Goal: Check status: Check status

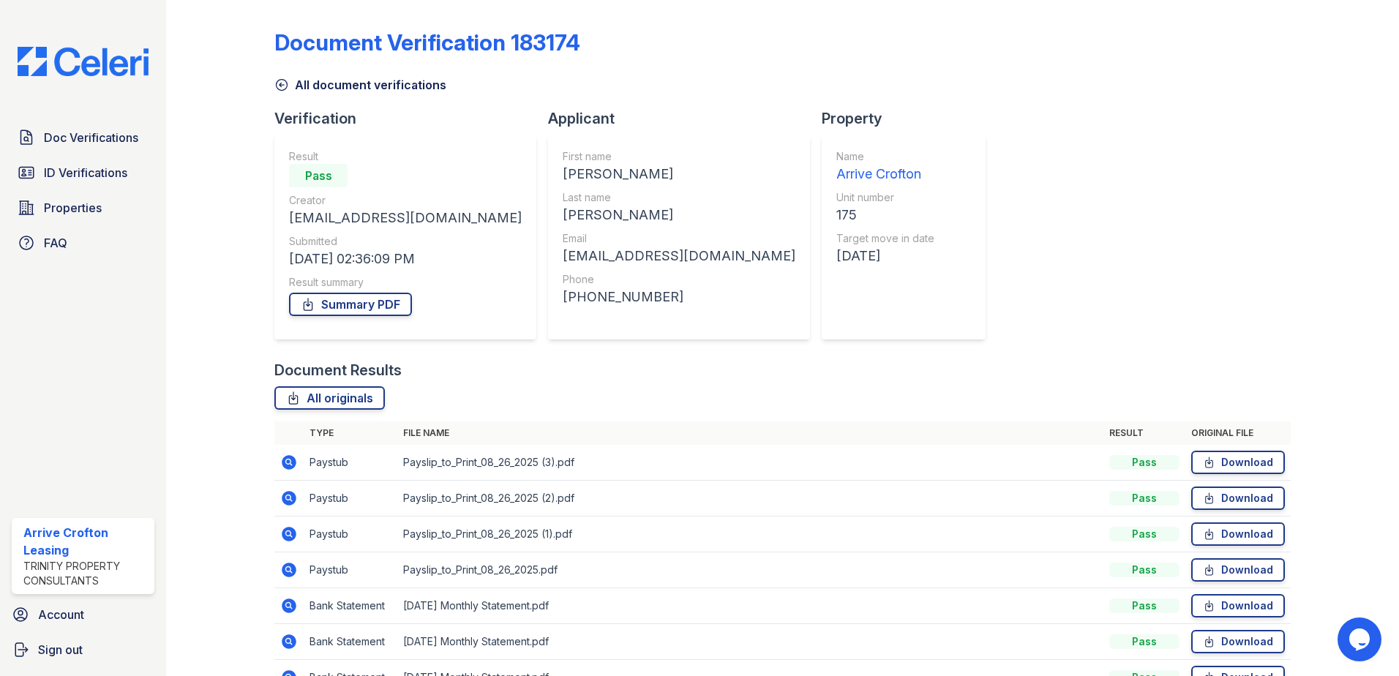
scroll to position [84, 0]
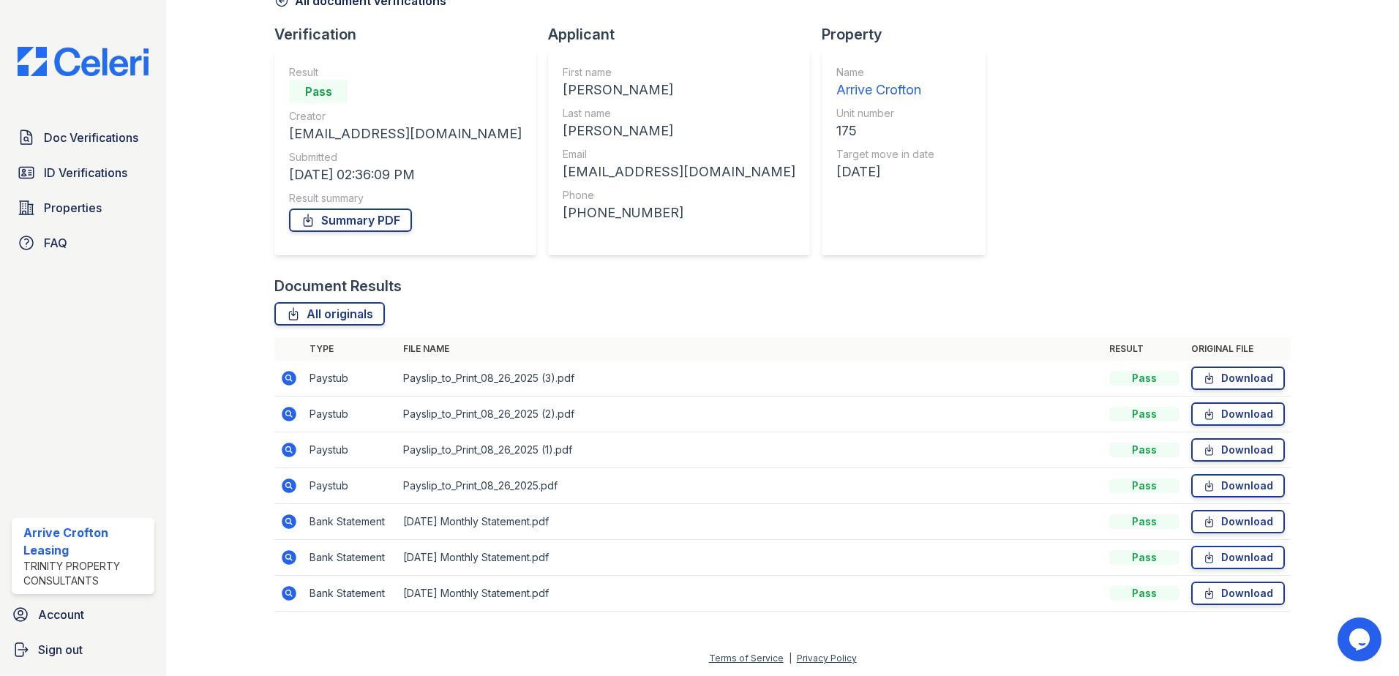
drag, startPoint x: 286, startPoint y: 488, endPoint x: 468, endPoint y: 465, distance: 183.6
click at [286, 488] on icon at bounding box center [289, 486] width 15 height 15
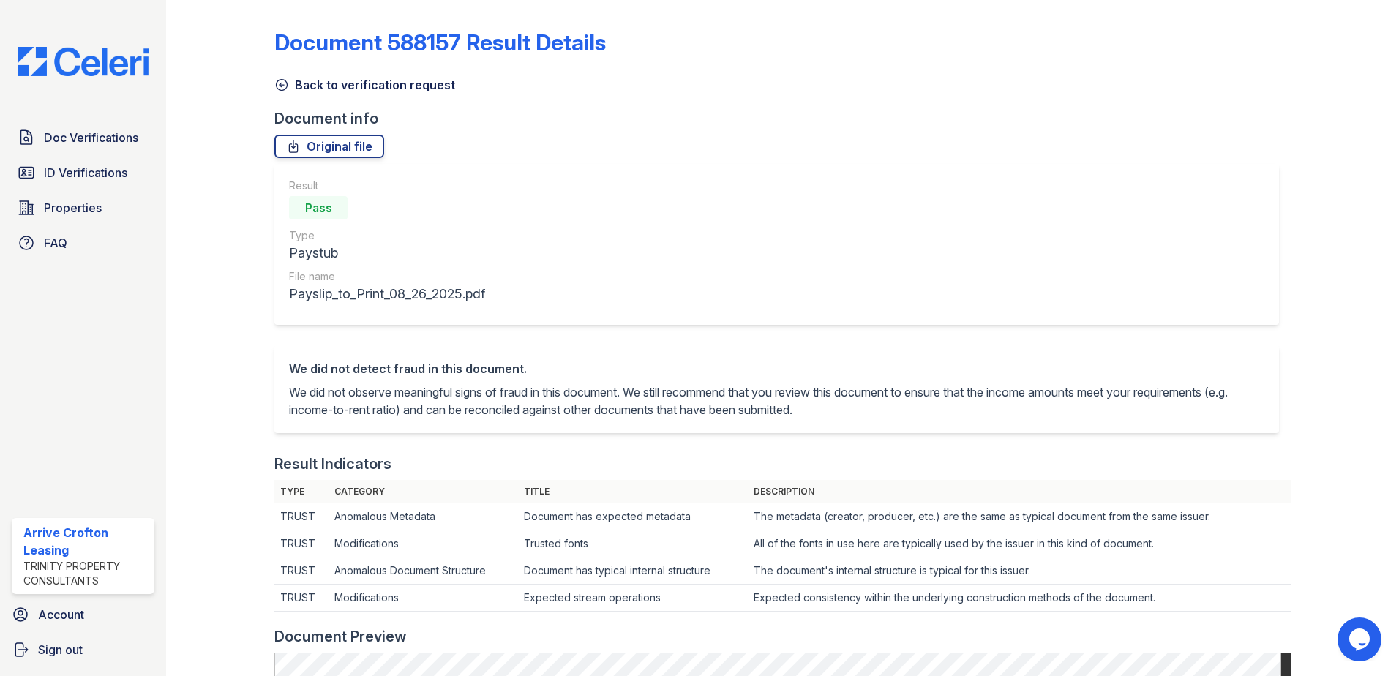
click at [283, 81] on icon at bounding box center [281, 85] width 15 height 15
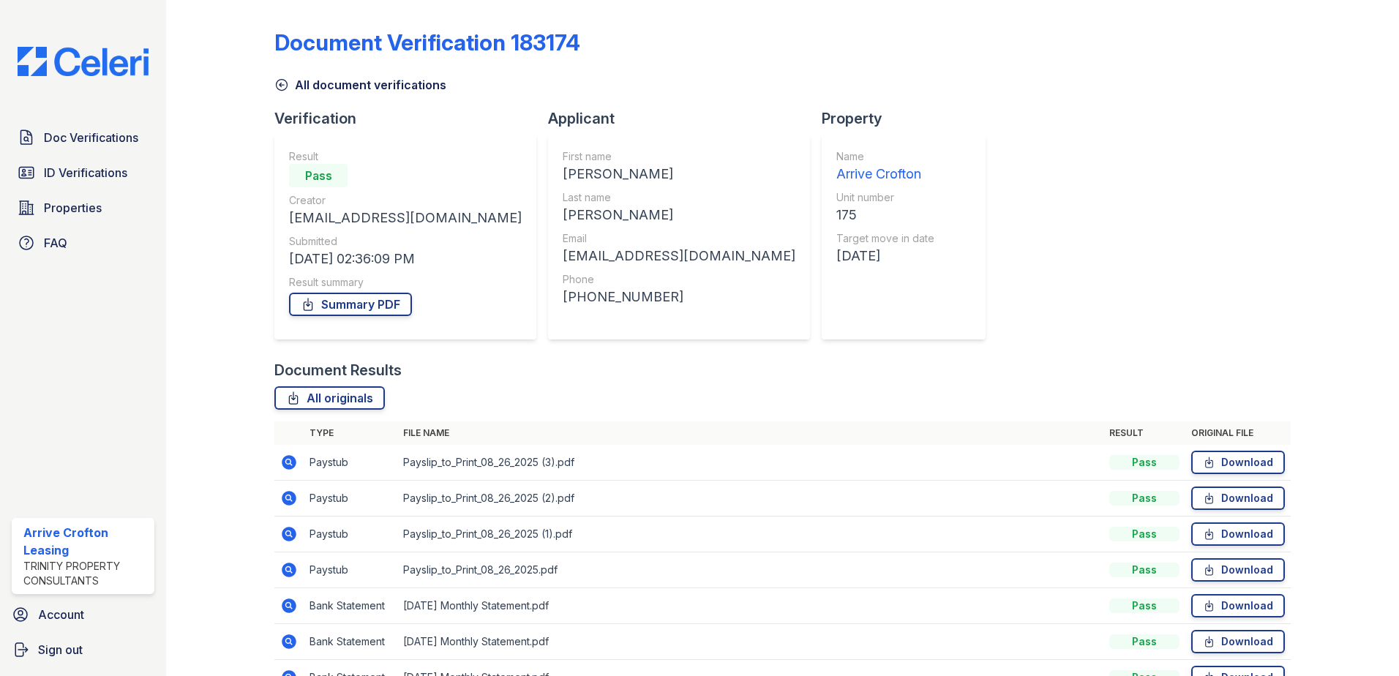
click at [283, 80] on icon at bounding box center [281, 85] width 15 height 15
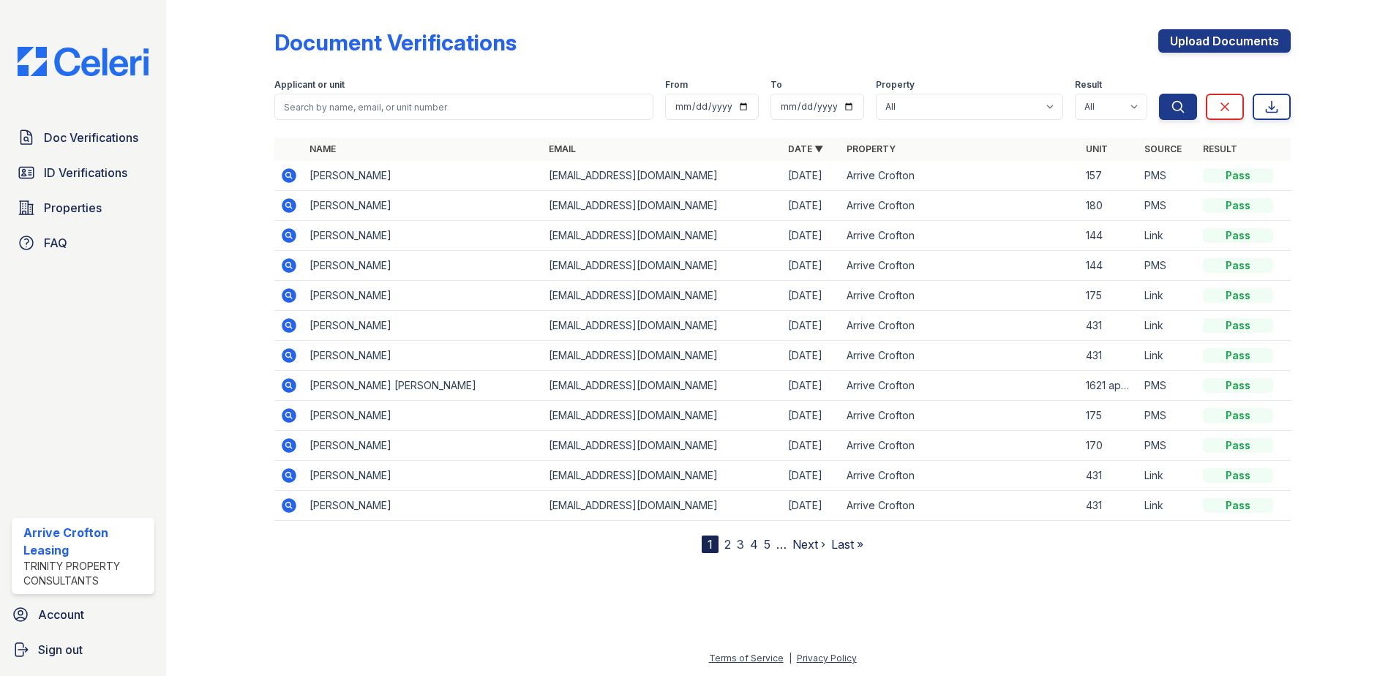
click at [285, 351] on icon at bounding box center [289, 355] width 15 height 15
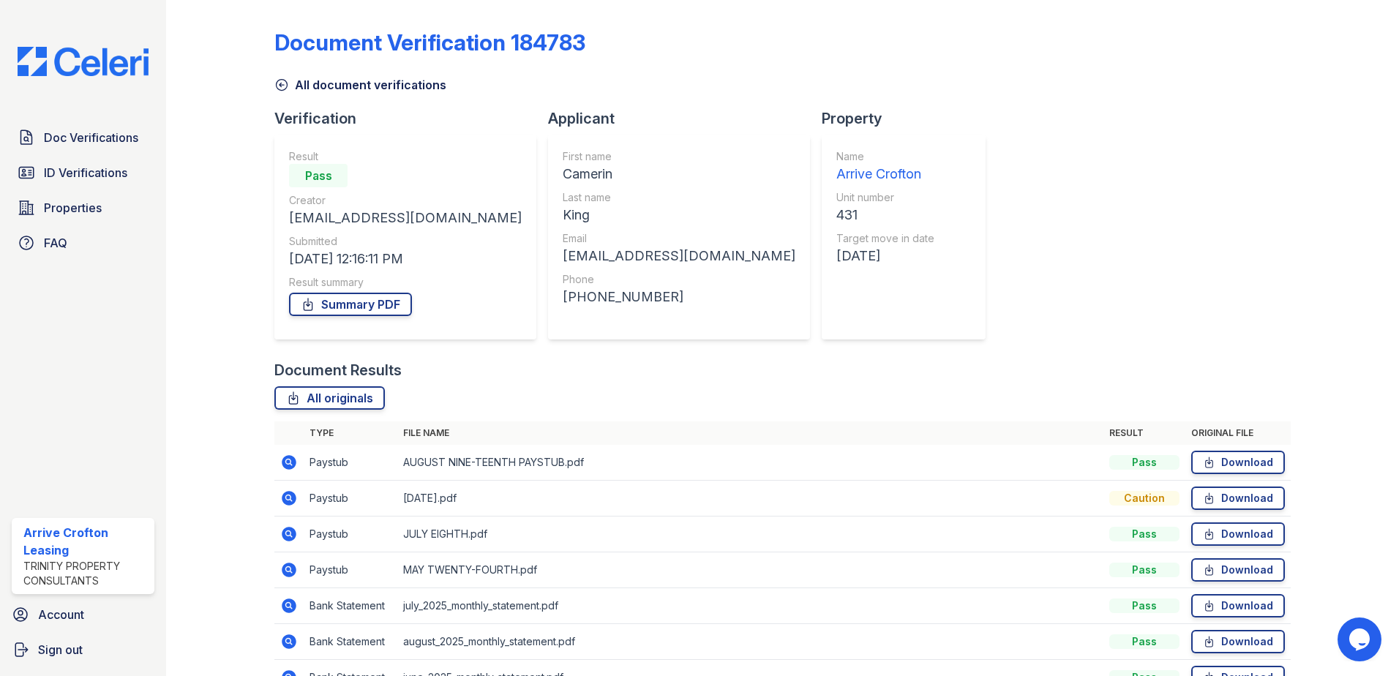
click at [287, 498] on icon at bounding box center [288, 497] width 4 height 4
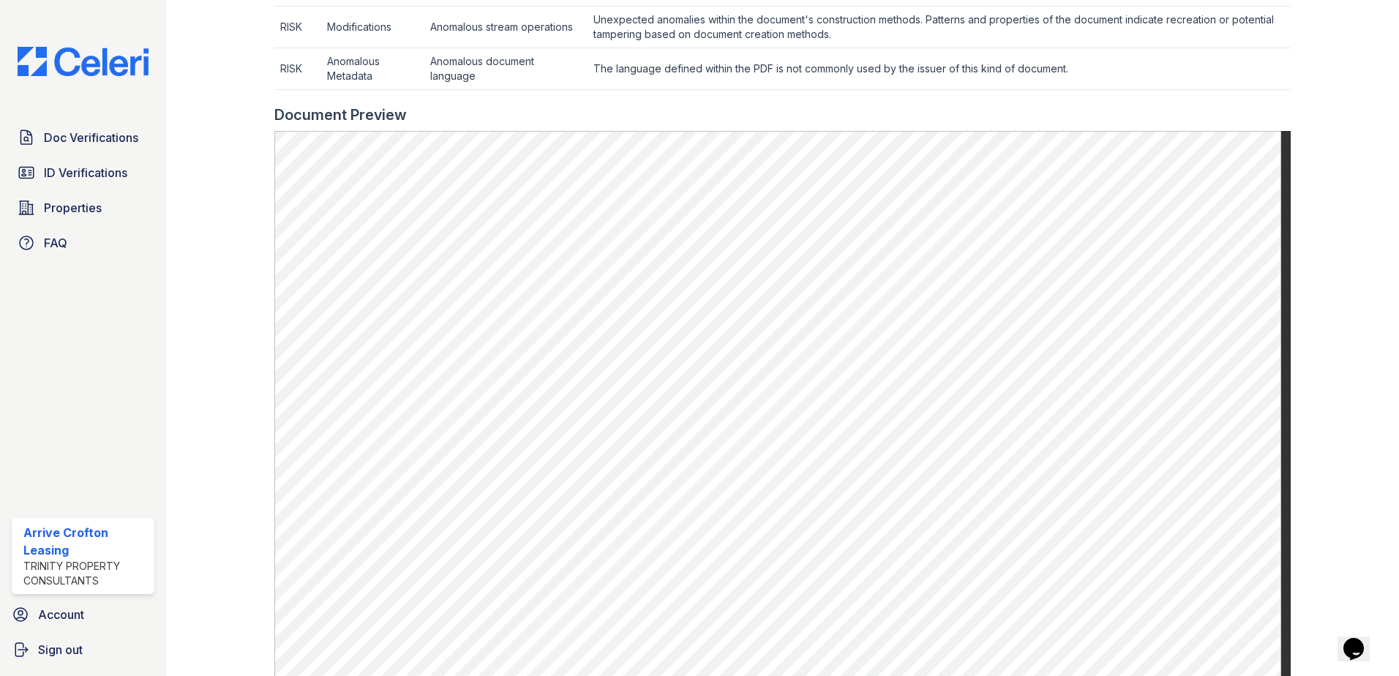
scroll to position [390, 0]
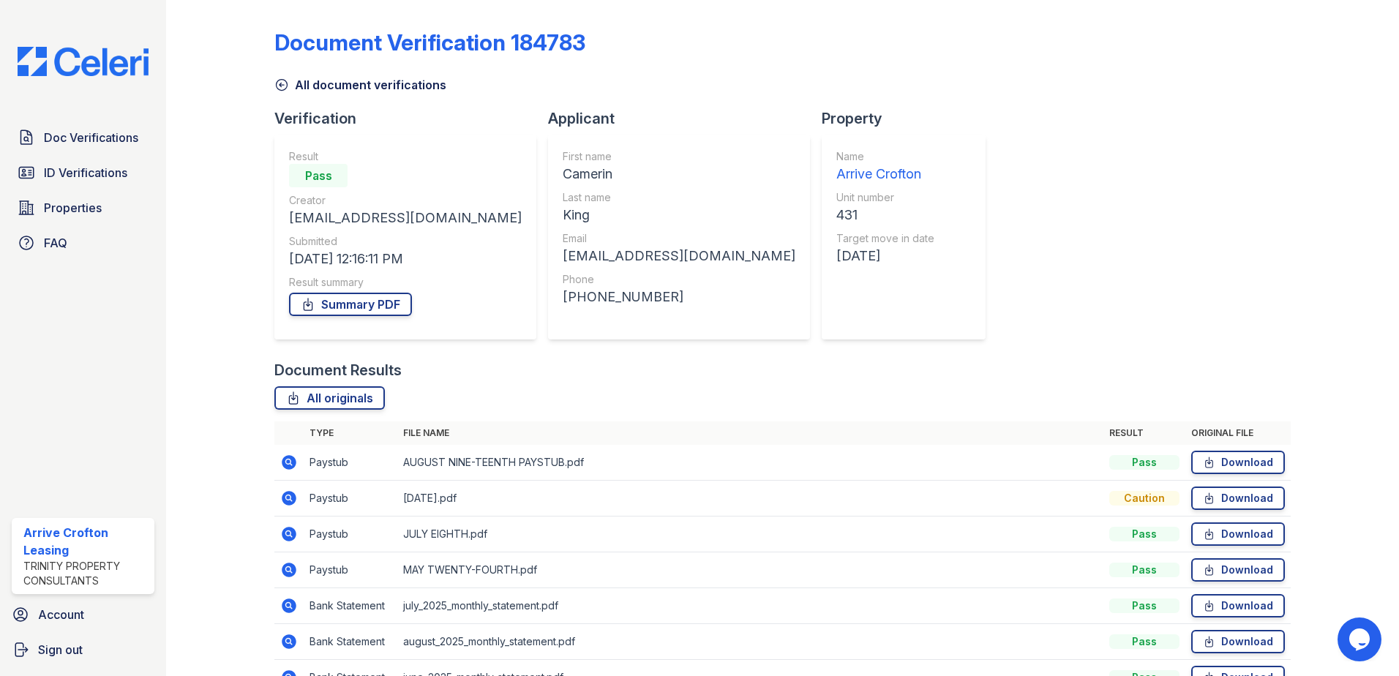
click at [286, 460] on icon at bounding box center [289, 463] width 18 height 18
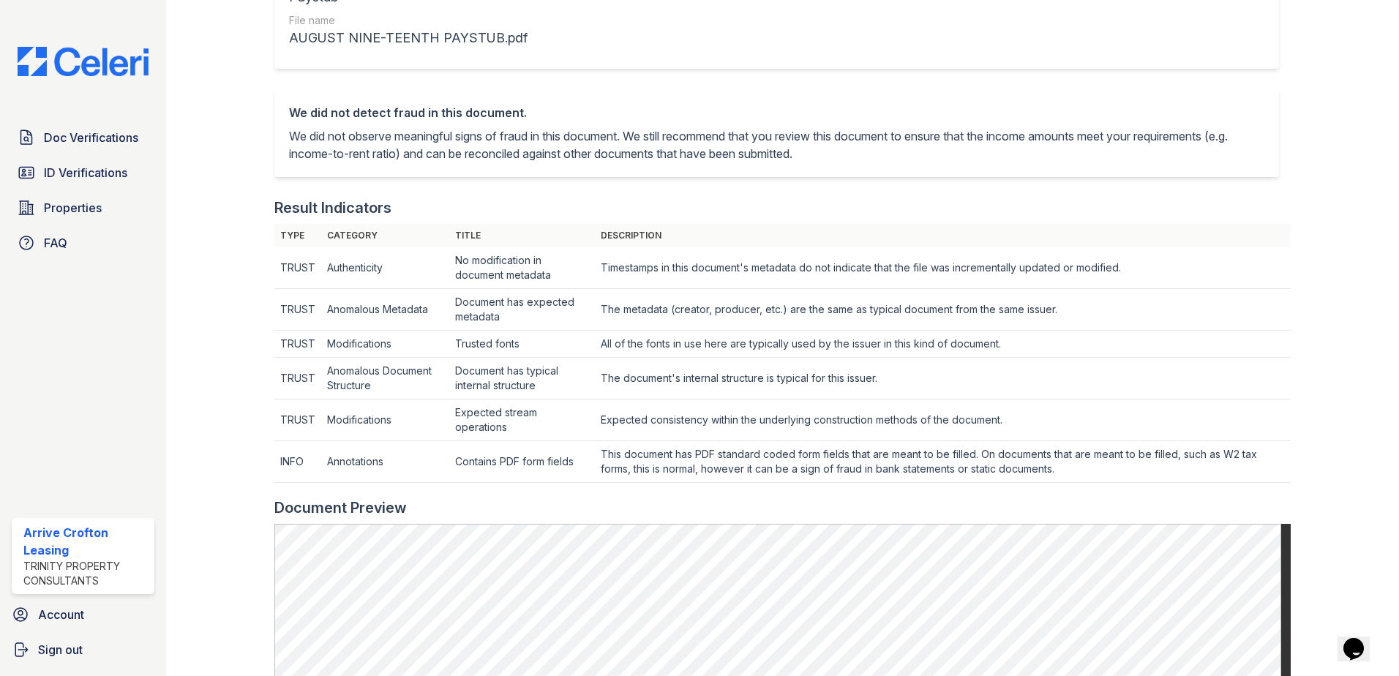
scroll to position [390, 0]
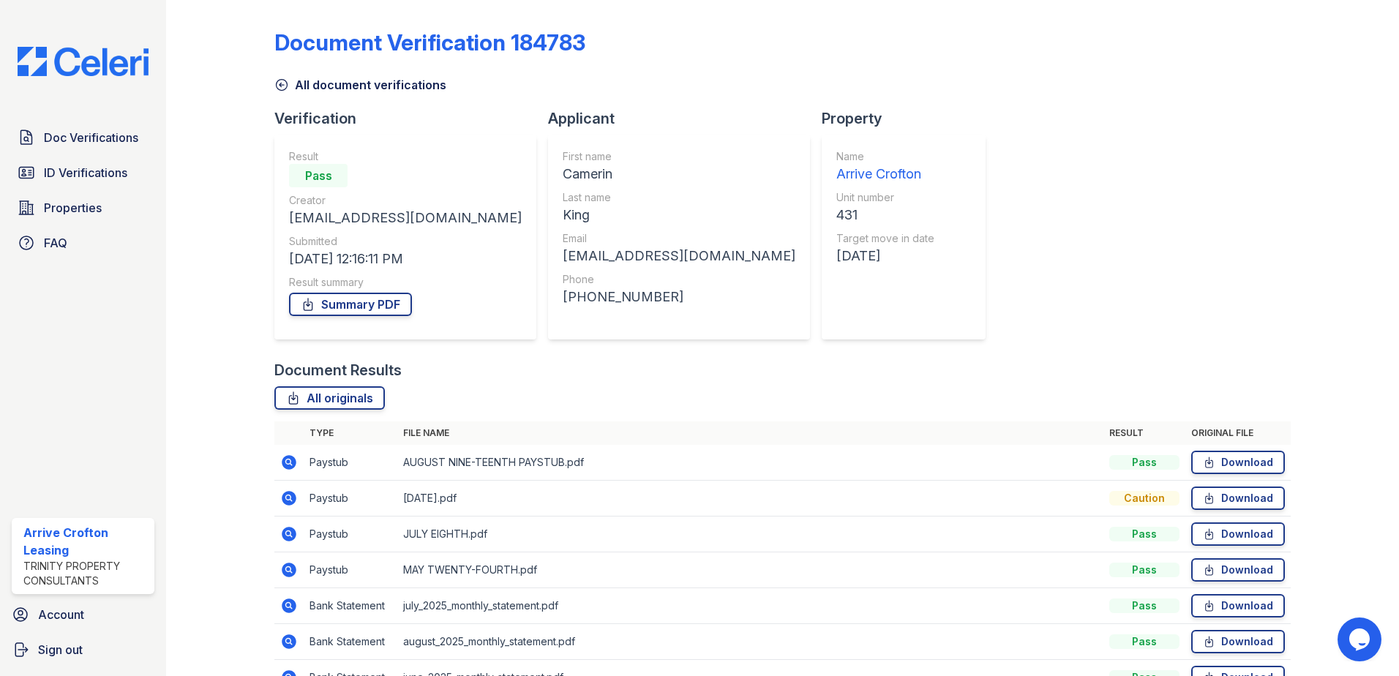
drag, startPoint x: 288, startPoint y: 534, endPoint x: 490, endPoint y: 503, distance: 204.4
click at [288, 533] on icon at bounding box center [288, 533] width 4 height 4
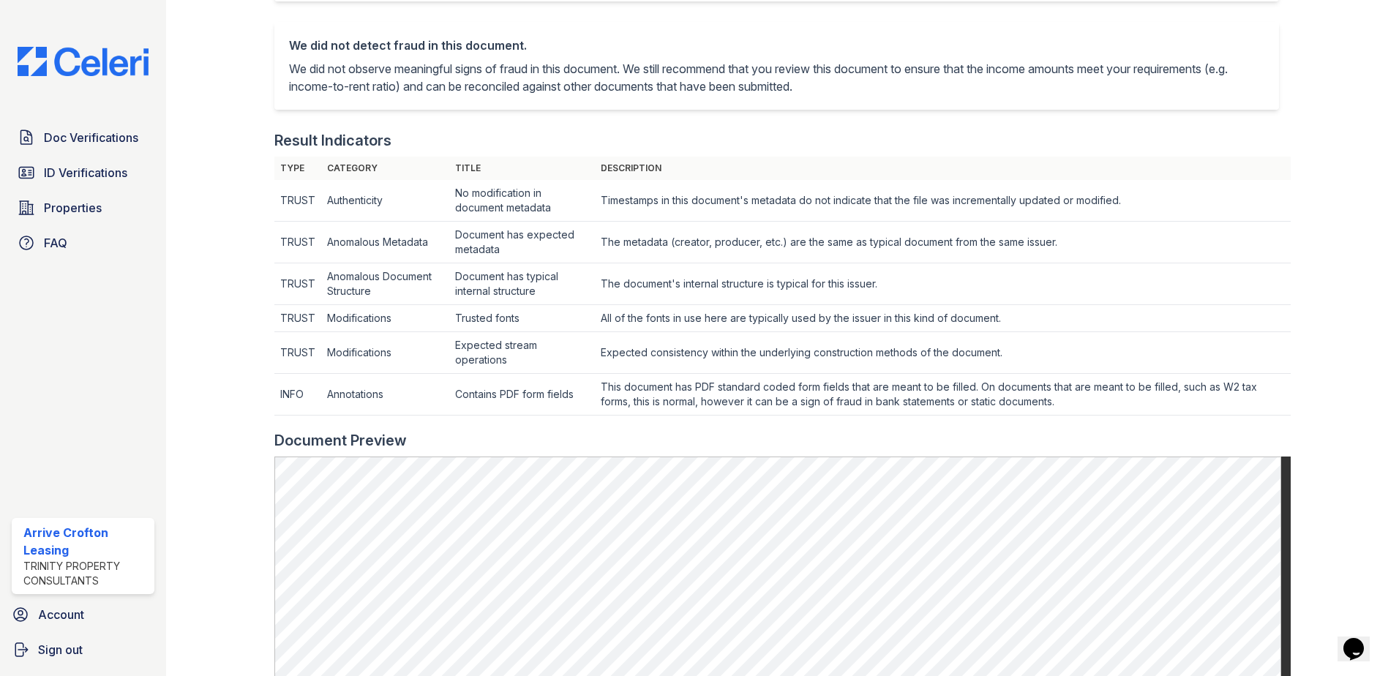
scroll to position [390, 0]
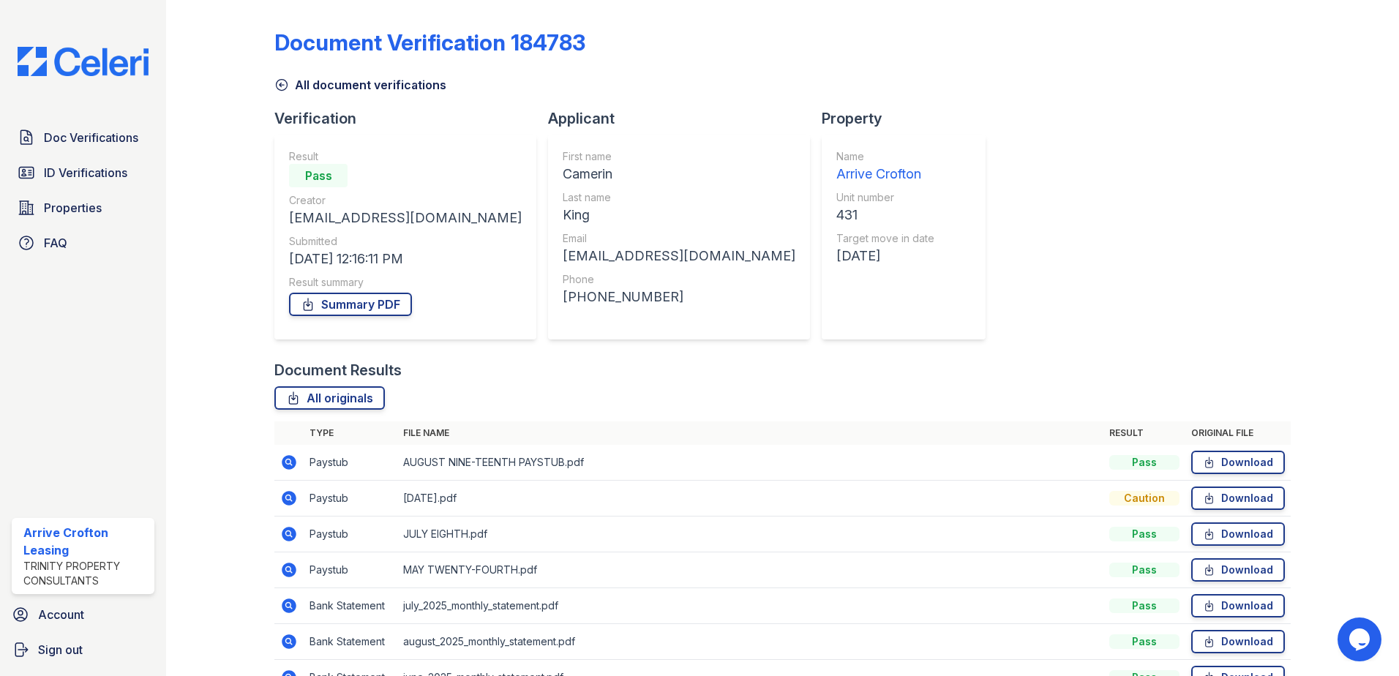
click at [285, 571] on icon at bounding box center [289, 570] width 15 height 15
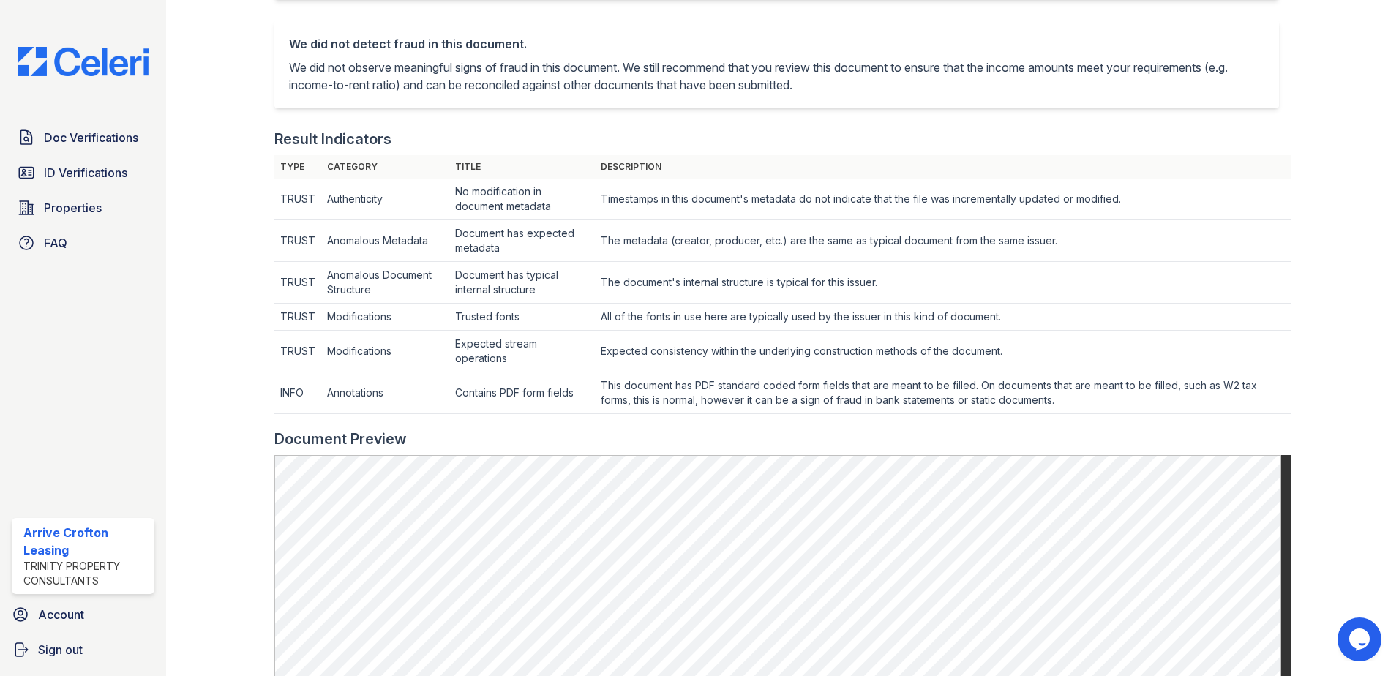
scroll to position [390, 0]
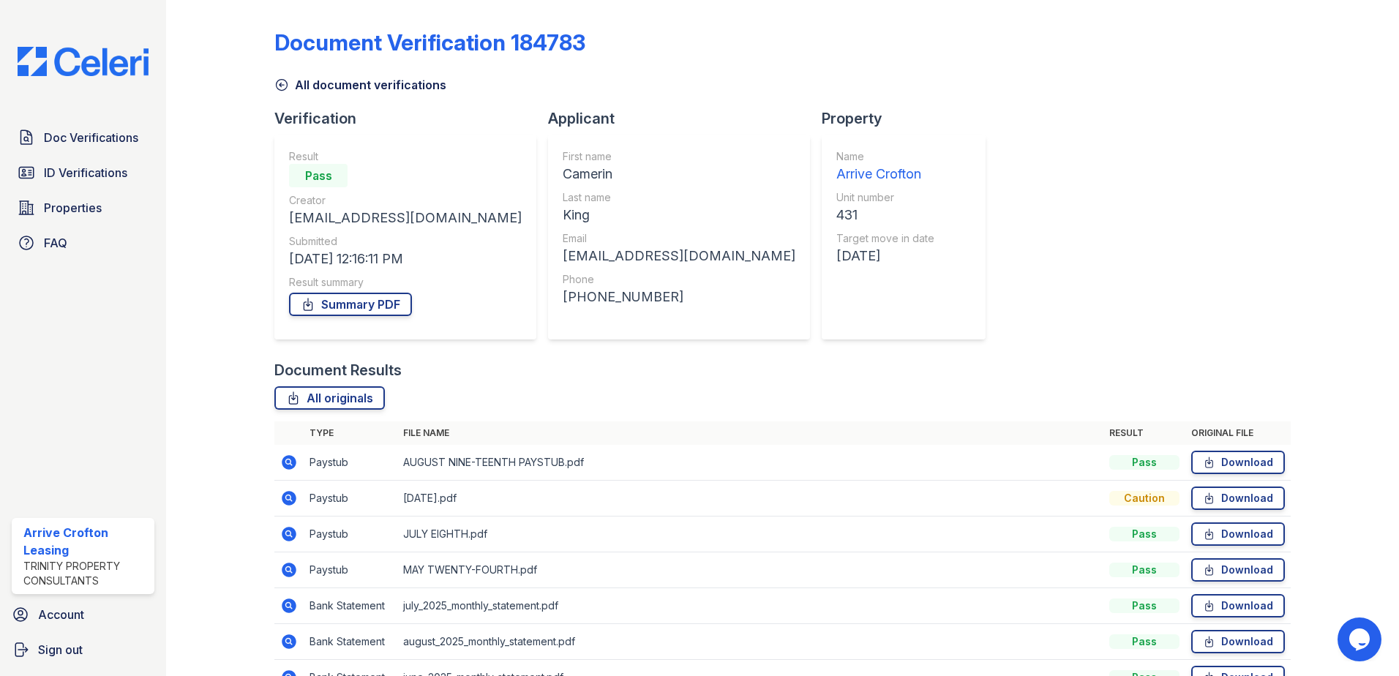
click at [284, 561] on icon at bounding box center [289, 570] width 18 height 18
click at [286, 571] on icon at bounding box center [289, 570] width 18 height 18
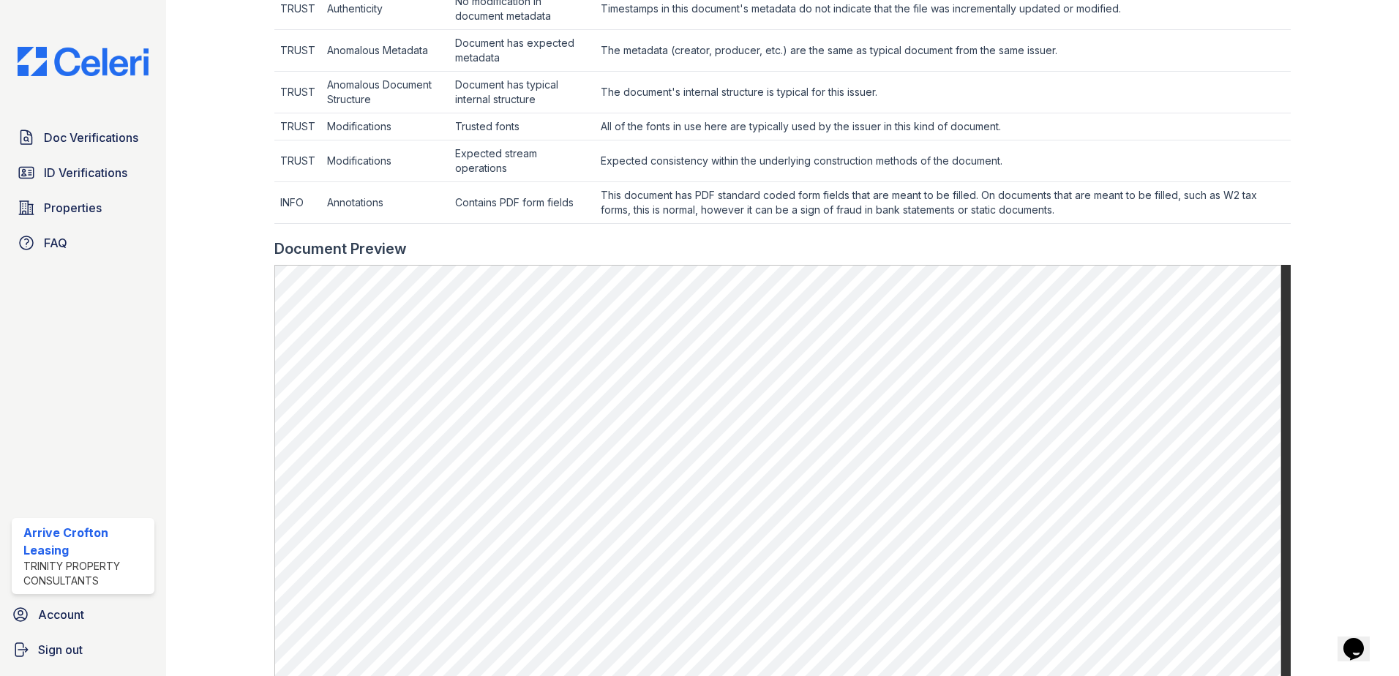
scroll to position [585, 0]
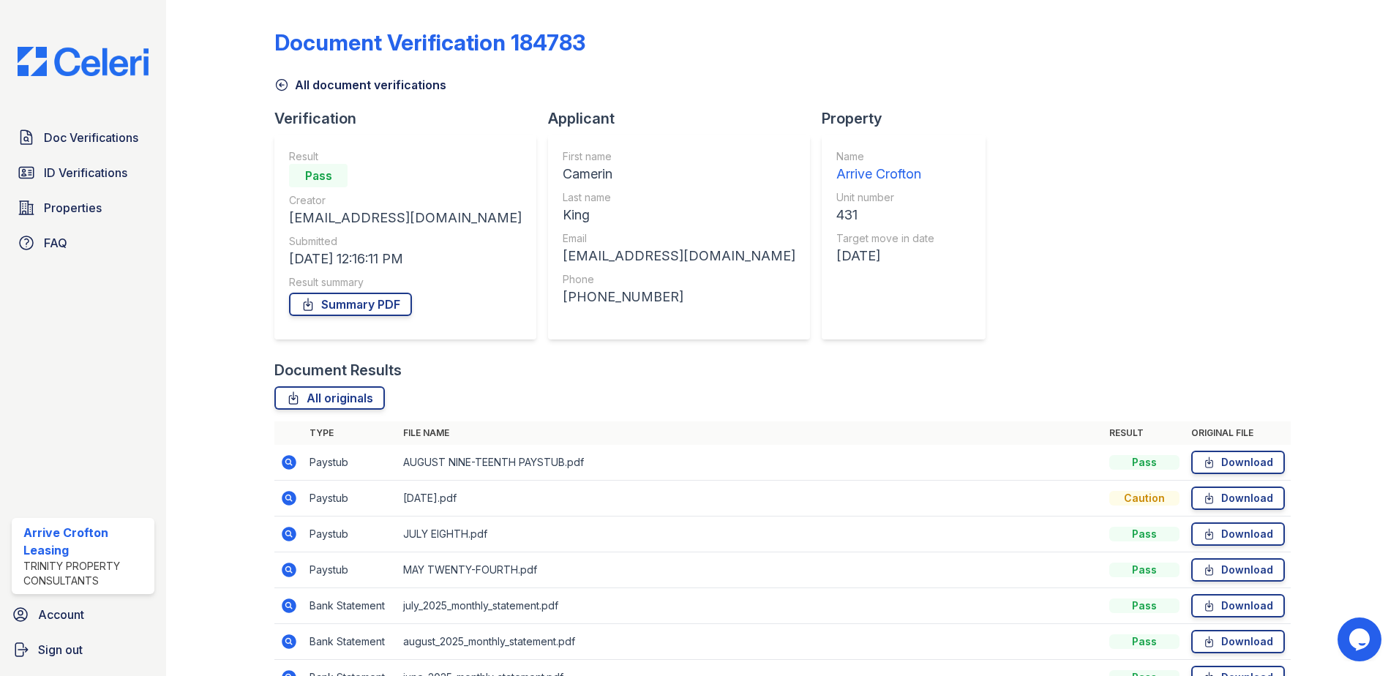
click at [286, 533] on icon at bounding box center [288, 533] width 4 height 4
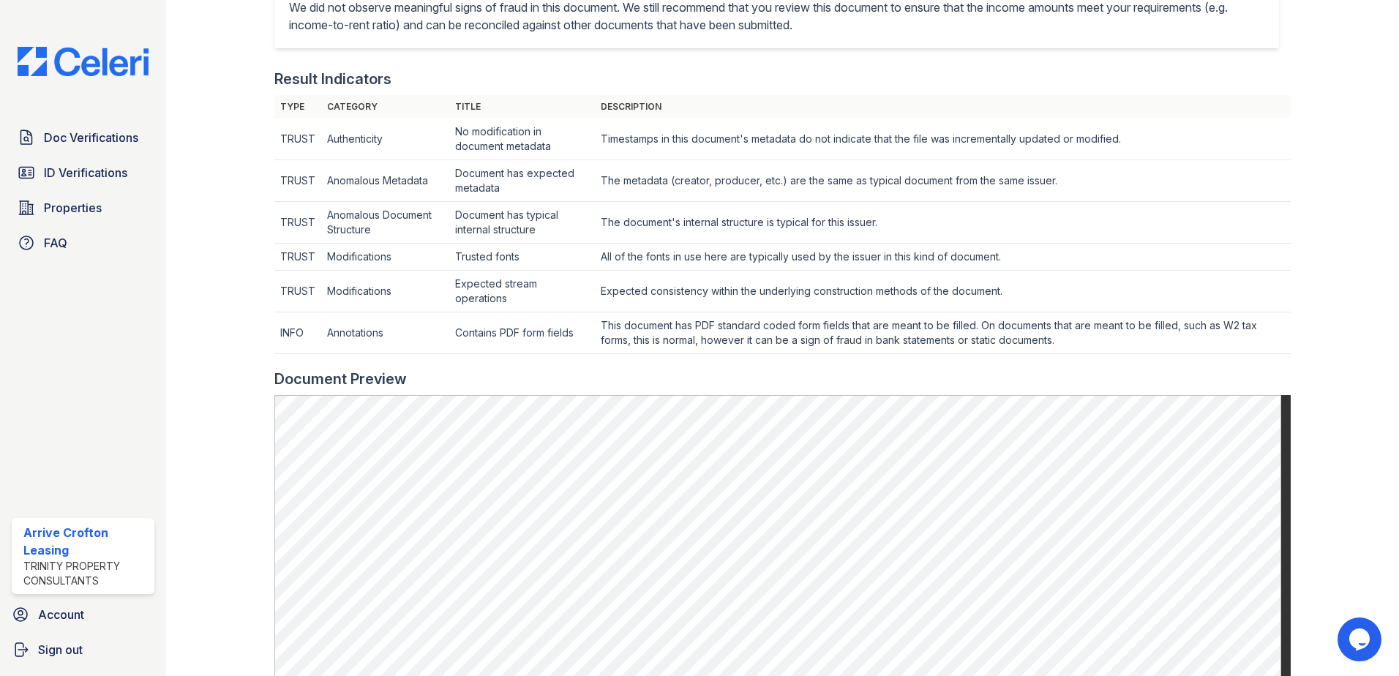
scroll to position [390, 0]
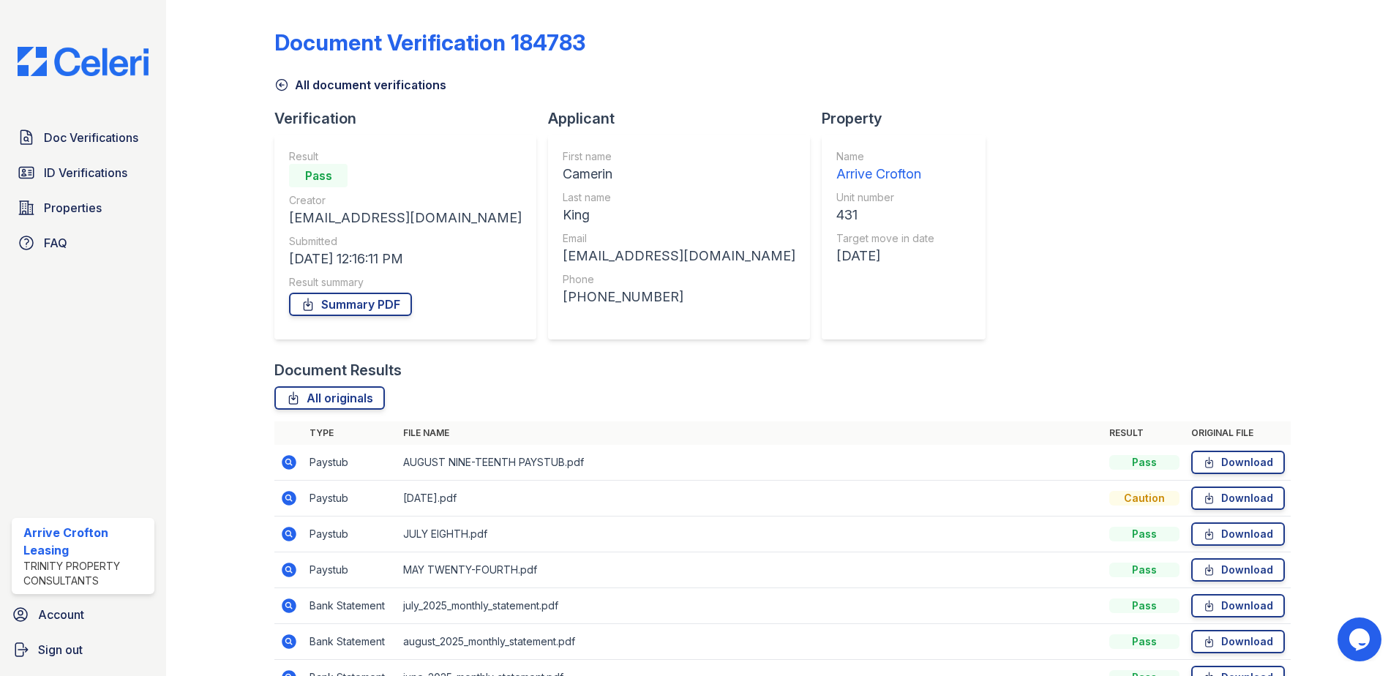
click at [283, 457] on icon at bounding box center [289, 463] width 18 height 18
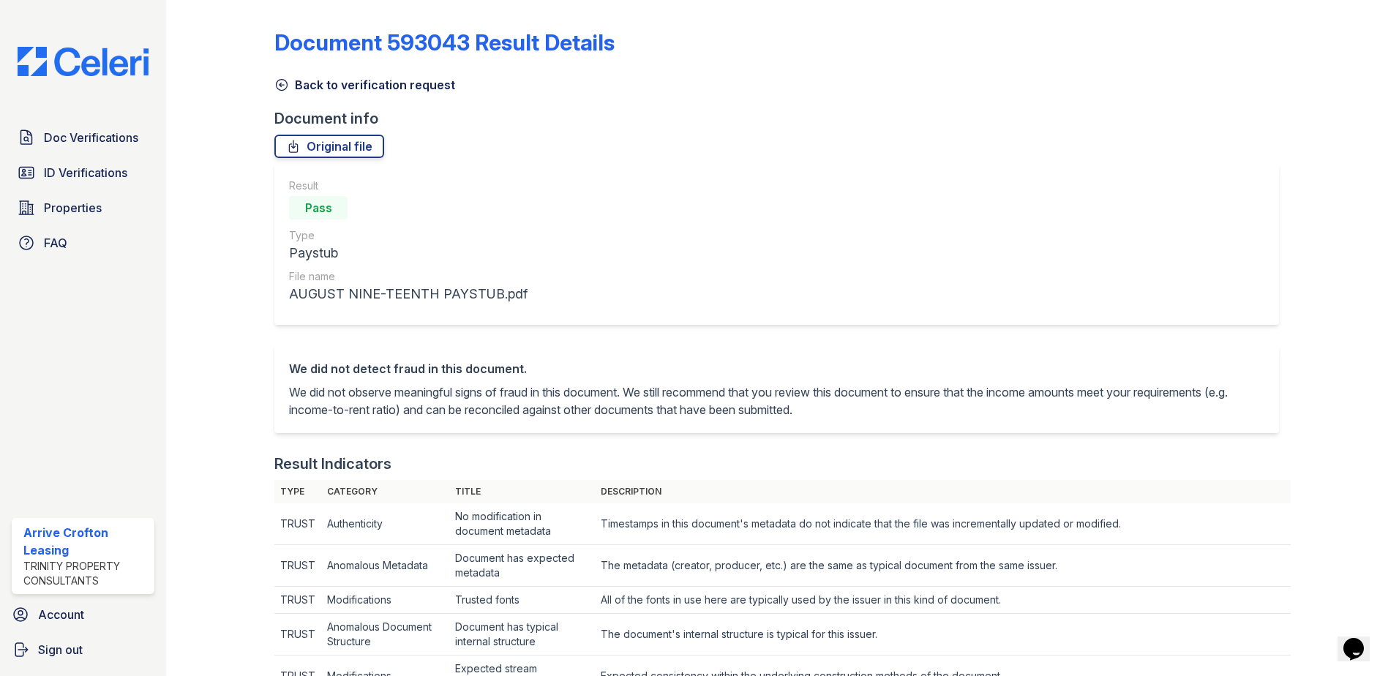
scroll to position [390, 0]
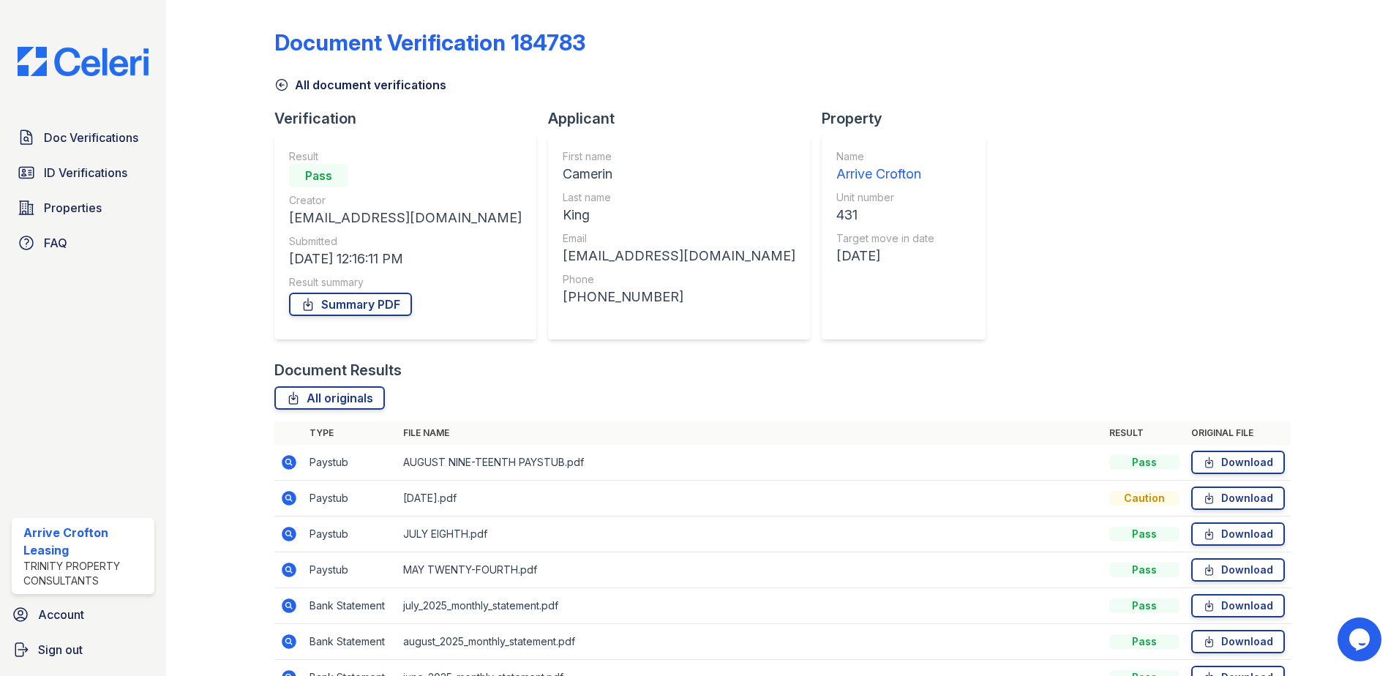
click at [287, 498] on icon at bounding box center [288, 497] width 4 height 4
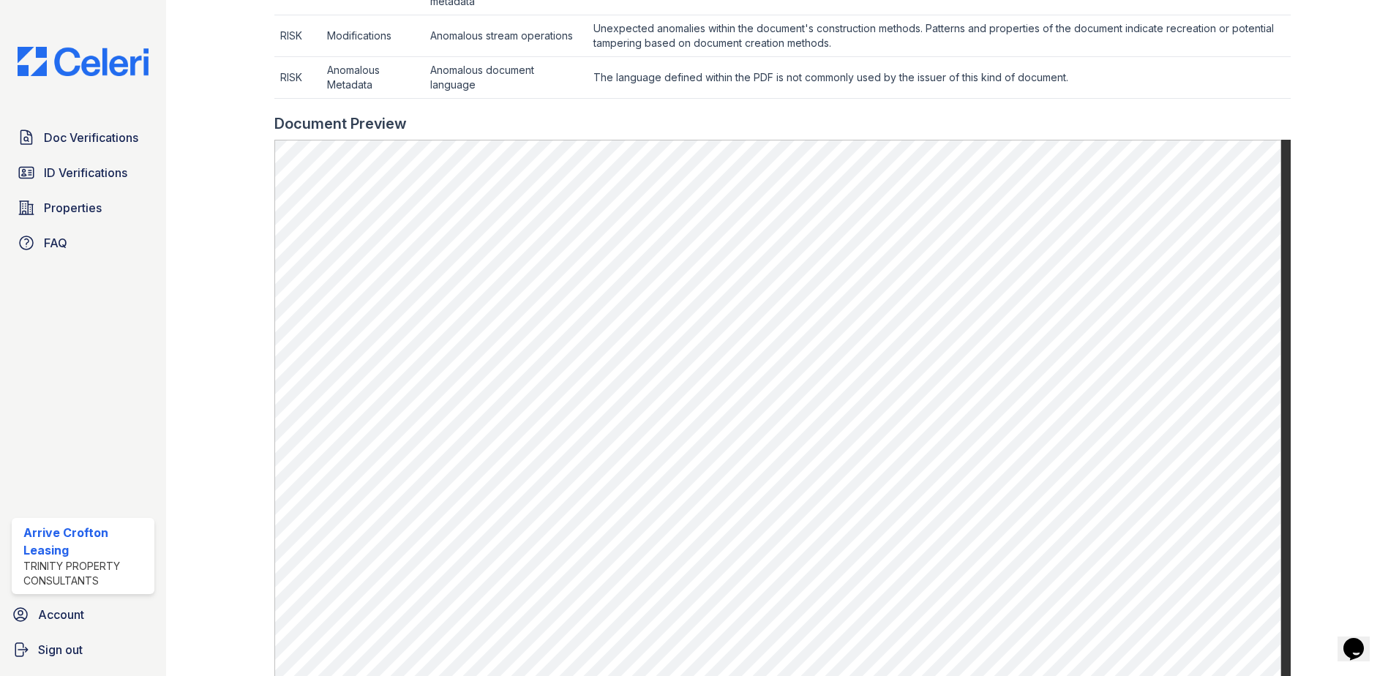
scroll to position [585, 0]
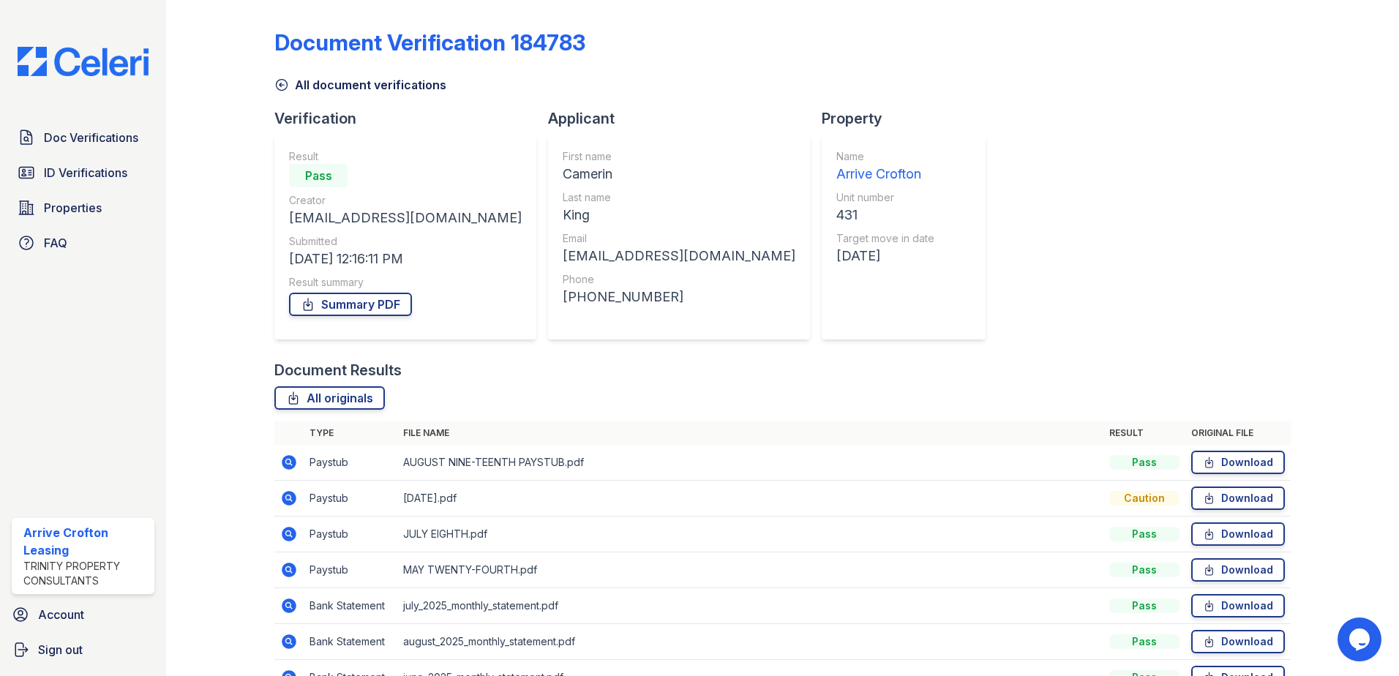
click at [291, 462] on icon at bounding box center [289, 462] width 15 height 15
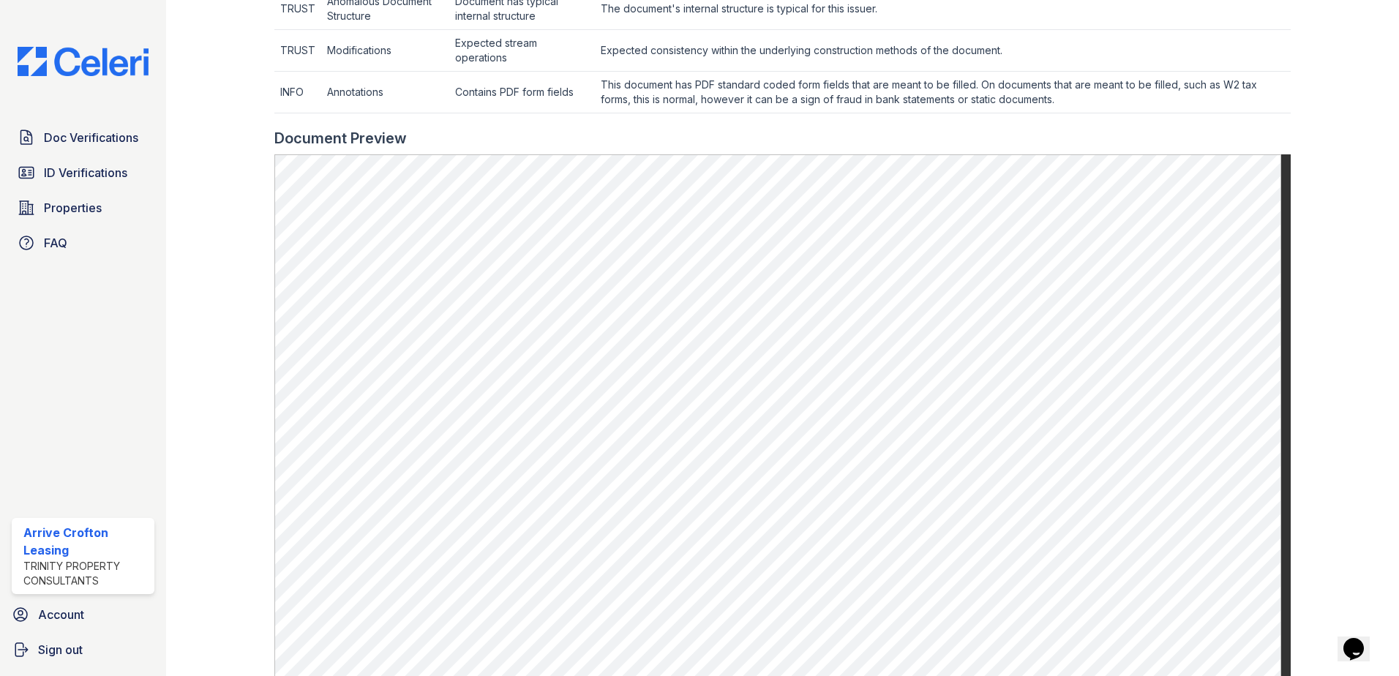
scroll to position [781, 0]
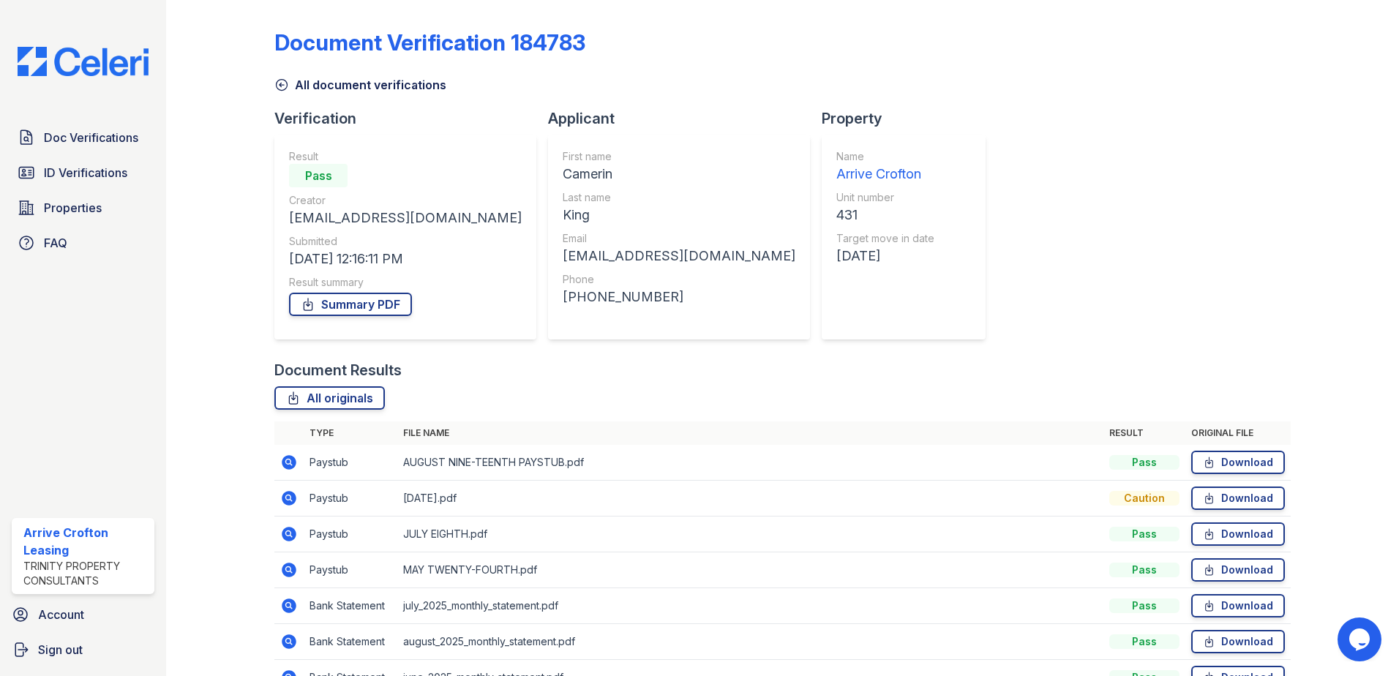
click at [292, 530] on icon at bounding box center [289, 534] width 15 height 15
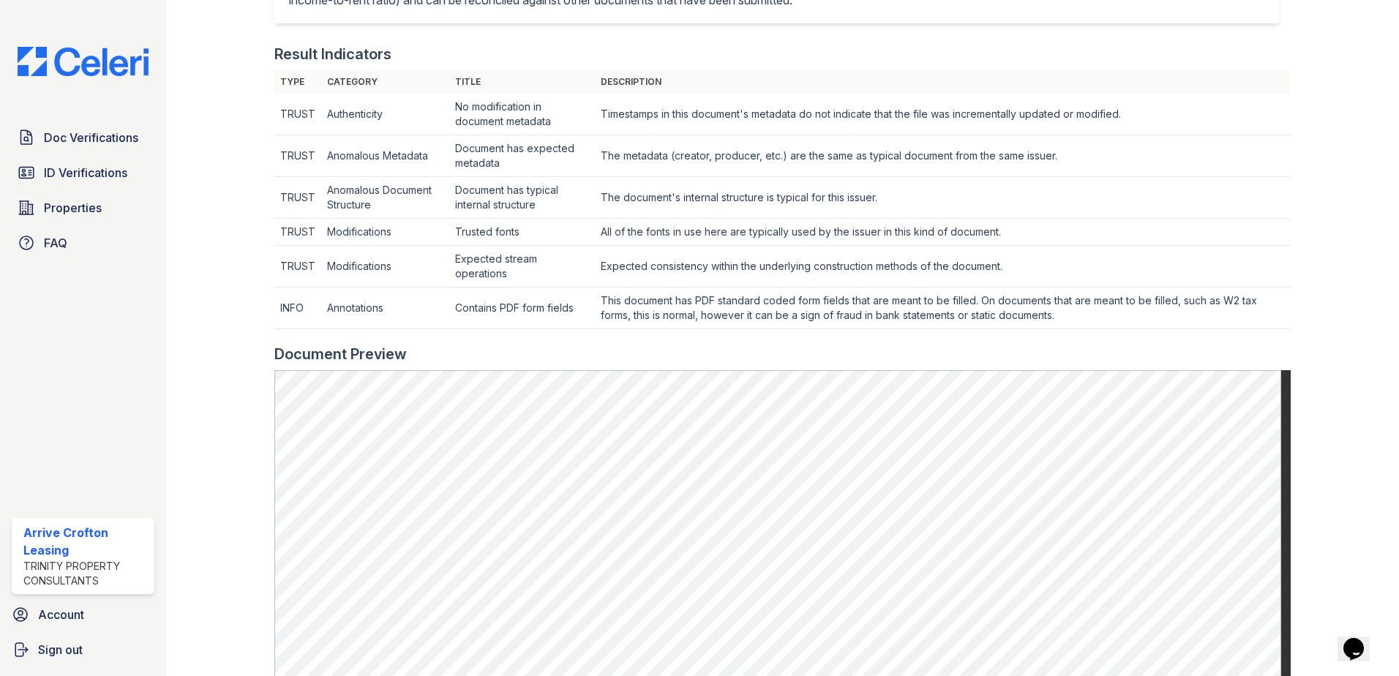
scroll to position [585, 0]
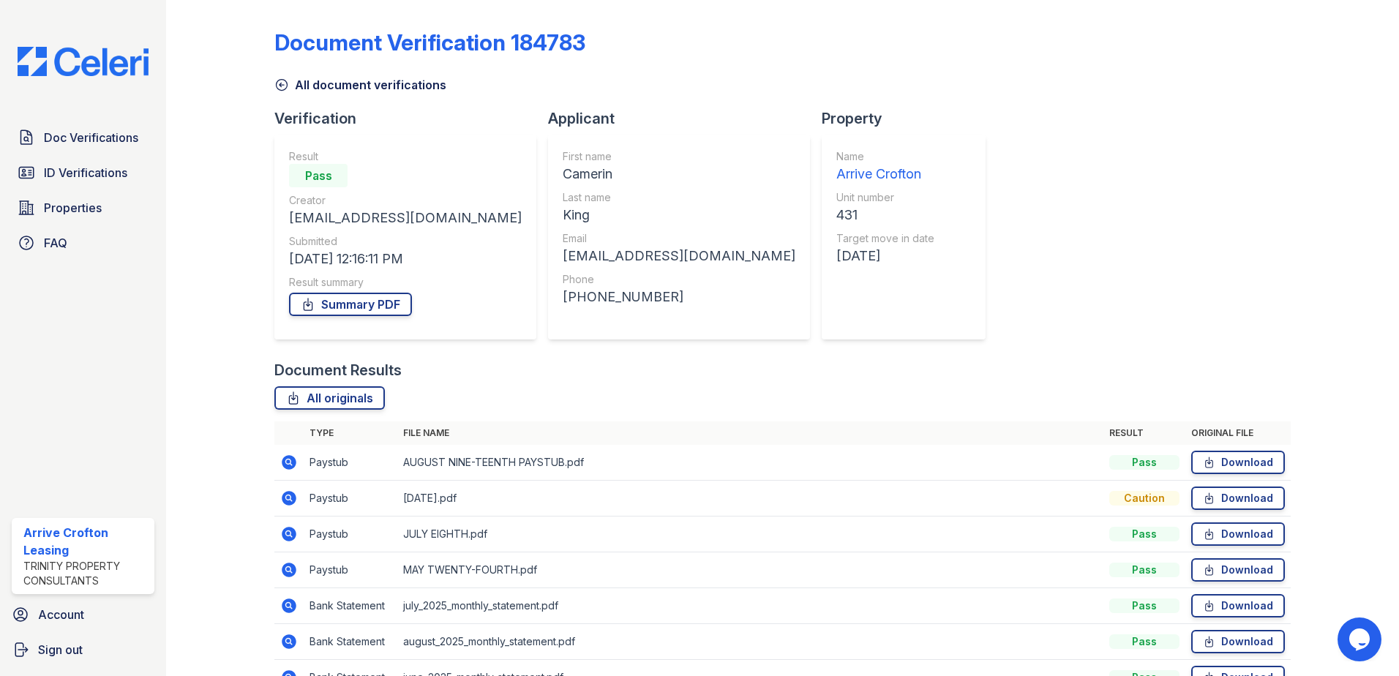
click at [286, 500] on icon at bounding box center [289, 498] width 15 height 15
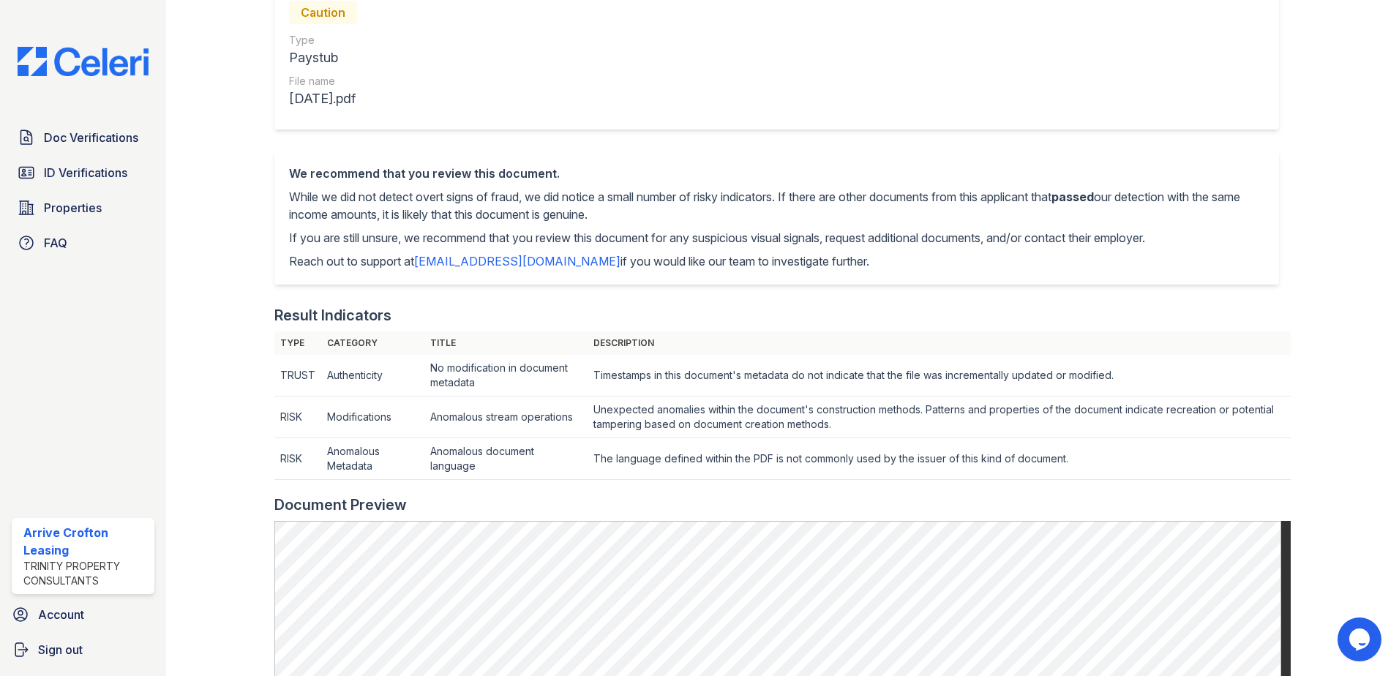
scroll to position [390, 0]
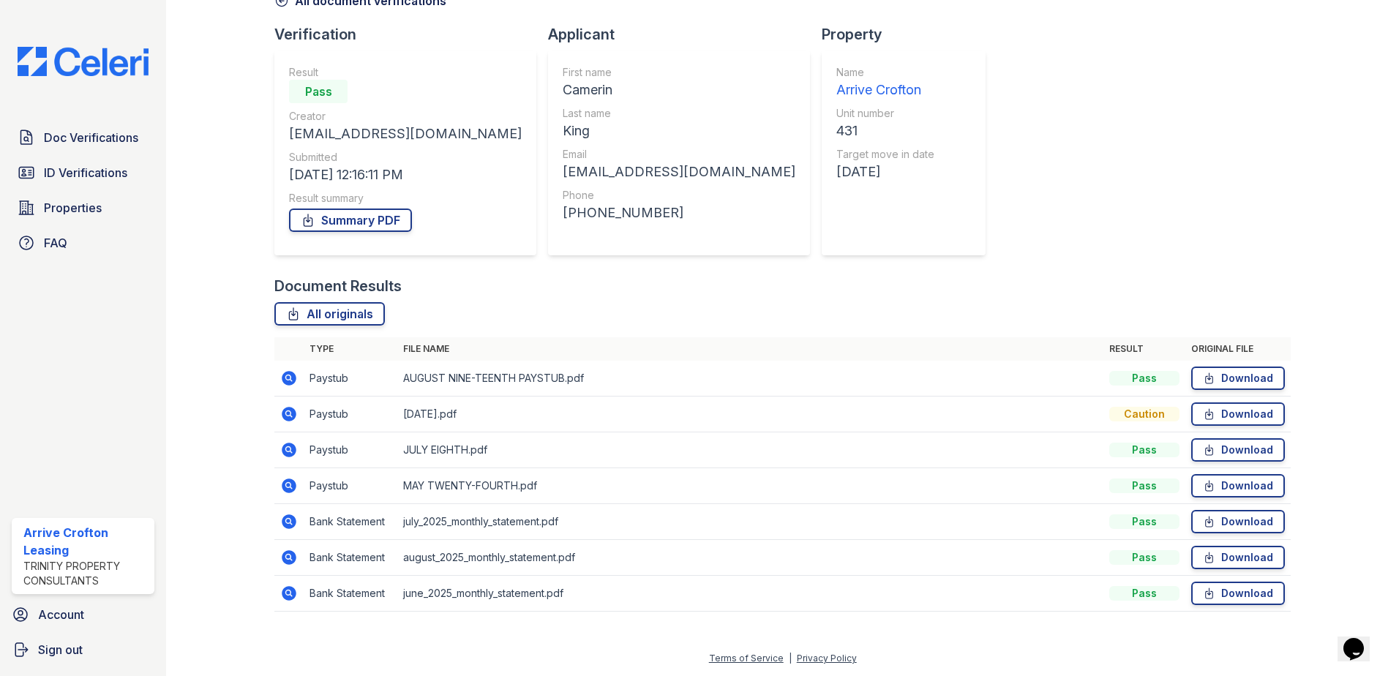
click at [285, 484] on icon at bounding box center [289, 486] width 18 height 18
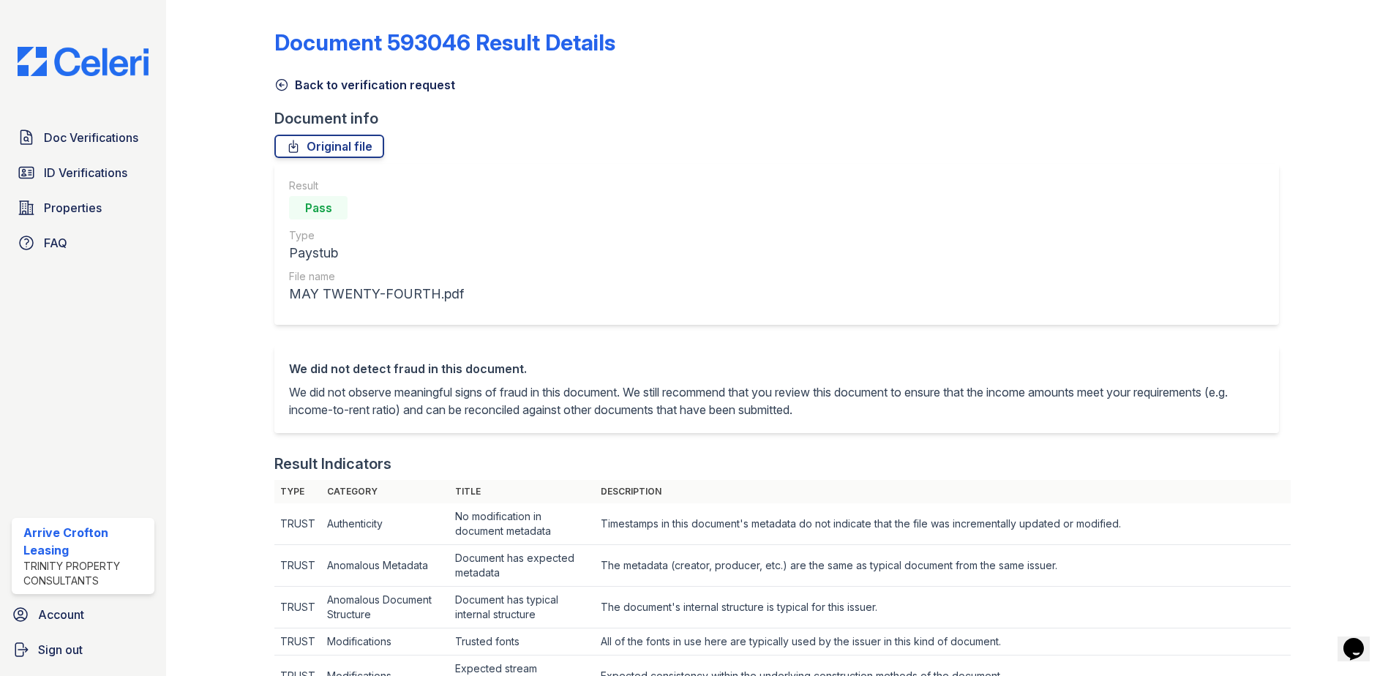
scroll to position [585, 0]
